Goal: Task Accomplishment & Management: Use online tool/utility

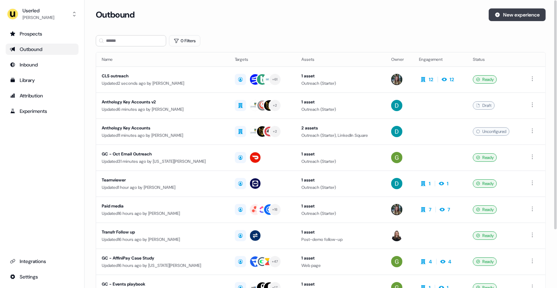
click at [509, 18] on button "New experience" at bounding box center [516, 14] width 57 height 13
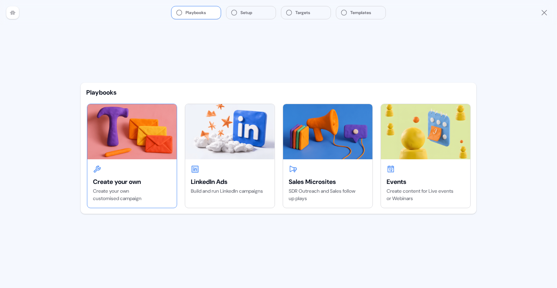
click at [136, 137] on img at bounding box center [131, 131] width 89 height 55
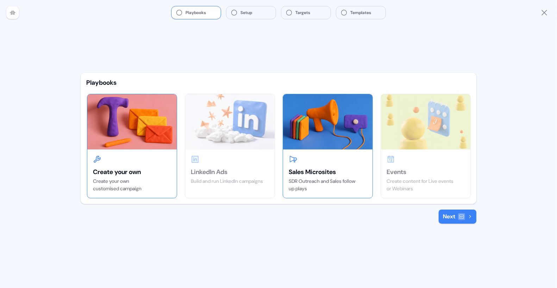
click at [335, 125] on img at bounding box center [327, 121] width 89 height 55
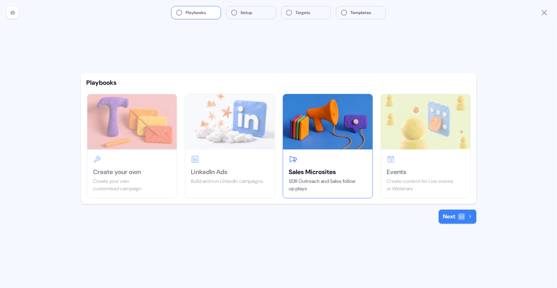
click at [454, 224] on div "Playbooks Create your own Create your own customised campaign LinkedIn Ads Buil…" at bounding box center [278, 156] width 407 height 263
click at [459, 218] on icon at bounding box center [461, 217] width 6 height 6
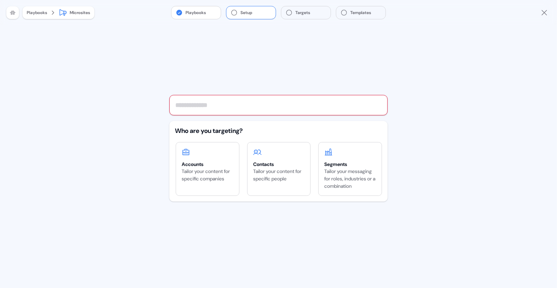
click at [166, 162] on div "Playbooks Setup Targets Templates Playbooks Microsites Who are you targeting? A…" at bounding box center [278, 144] width 557 height 288
click at [215, 101] on input "text" at bounding box center [278, 105] width 218 height 20
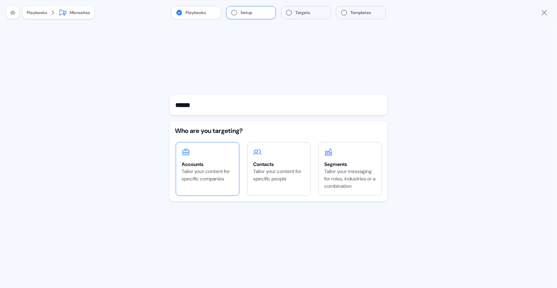
type input "******"
click at [218, 171] on div "Tailor your content for specific companies" at bounding box center [208, 175] width 52 height 15
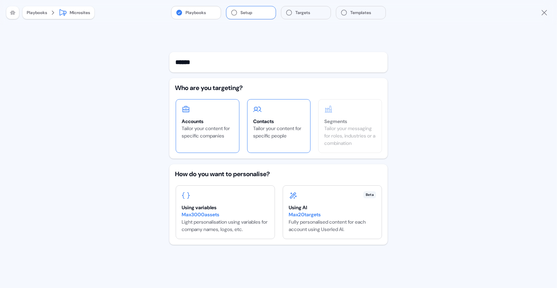
click at [287, 125] on div "Tailor your content for specific people" at bounding box center [279, 132] width 52 height 15
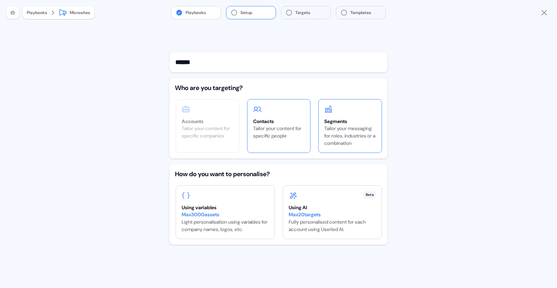
click at [328, 125] on div "Tailor your messaging for roles, industries or a combination" at bounding box center [350, 136] width 52 height 22
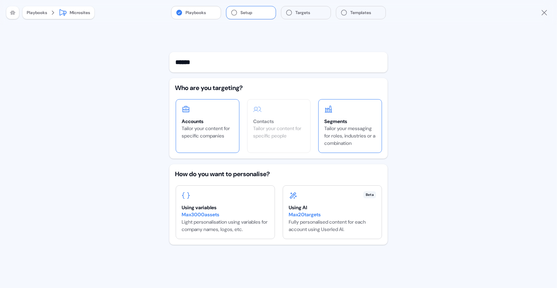
click at [185, 126] on div "Tailor your content for specific companies" at bounding box center [208, 132] width 52 height 15
click at [294, 208] on div "Using AI" at bounding box center [331, 207] width 87 height 7
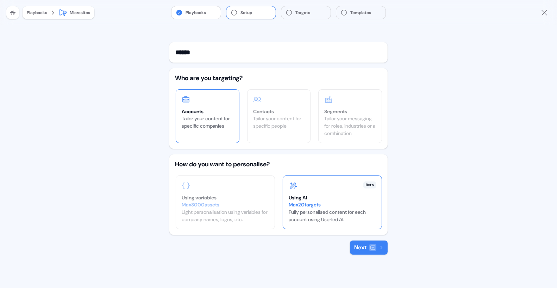
click at [369, 248] on button "Next" at bounding box center [369, 248] width 38 height 14
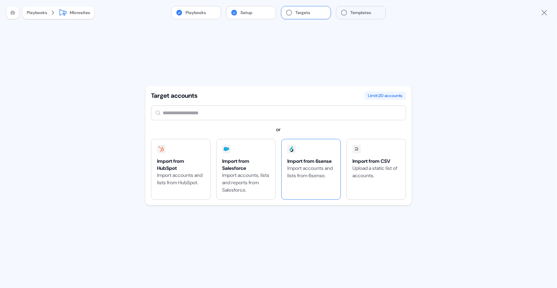
click at [307, 170] on div "Import accounts and lists from 6sense." at bounding box center [310, 172] width 47 height 15
